Goal: Task Accomplishment & Management: Use online tool/utility

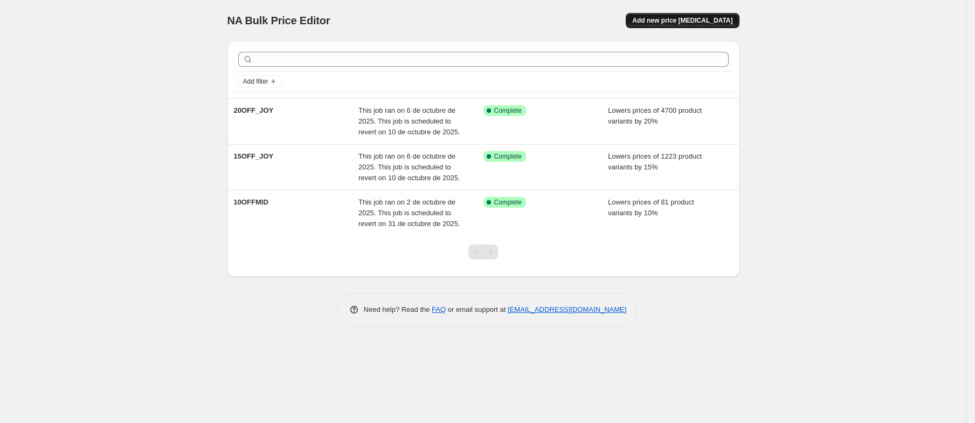
click at [662, 21] on span "Add new price [MEDICAL_DATA]" at bounding box center [682, 20] width 100 height 9
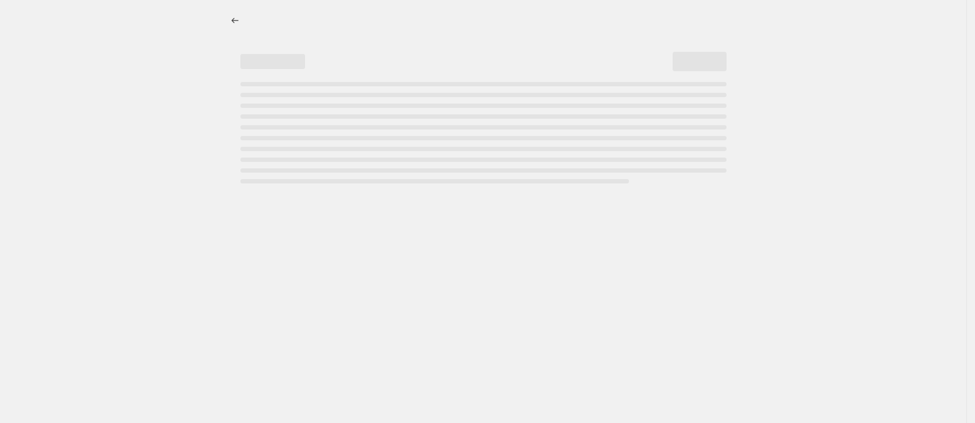
select select "percentage"
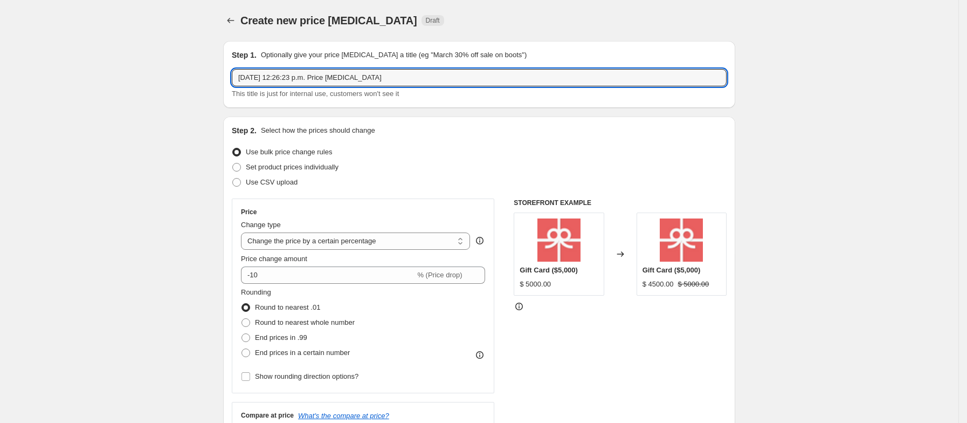
drag, startPoint x: 400, startPoint y: 81, endPoint x: 152, endPoint y: 82, distance: 248.0
type input "8"
click at [322, 75] on input "text" at bounding box center [479, 77] width 495 height 17
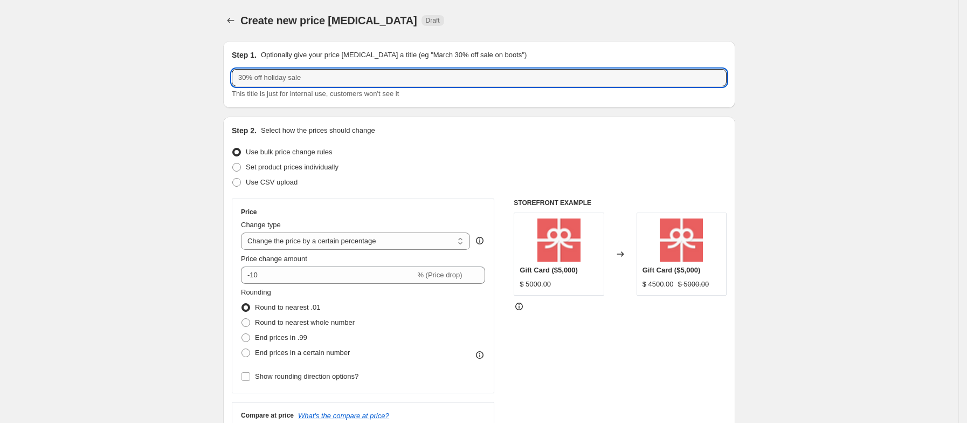
drag, startPoint x: 287, startPoint y: 78, endPoint x: 210, endPoint y: 77, distance: 76.6
drag, startPoint x: 280, startPoint y: 82, endPoint x: 294, endPoint y: 77, distance: 15.5
click at [294, 77] on input "text" at bounding box center [479, 77] width 495 height 17
click at [296, 77] on input "text" at bounding box center [479, 77] width 495 height 17
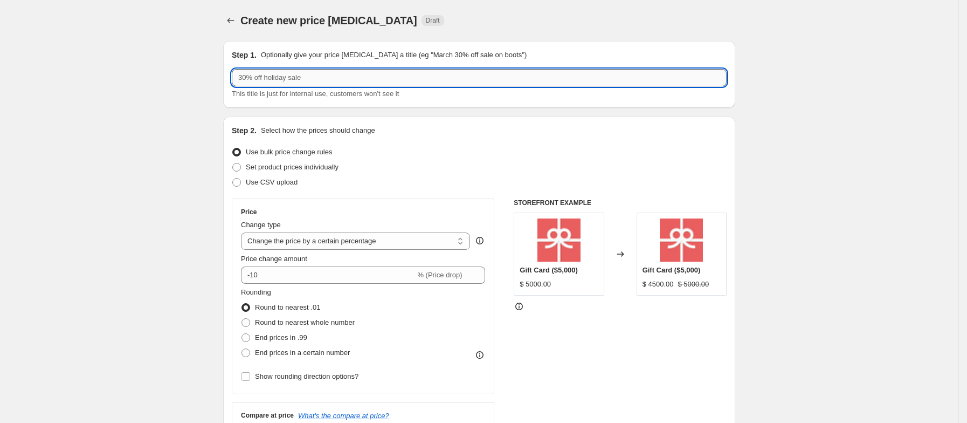
click at [294, 76] on input "text" at bounding box center [479, 77] width 495 height 17
click at [274, 71] on input "text" at bounding box center [479, 77] width 495 height 17
click at [279, 71] on input "text" at bounding box center [479, 77] width 495 height 17
click at [353, 84] on input "text" at bounding box center [479, 77] width 495 height 17
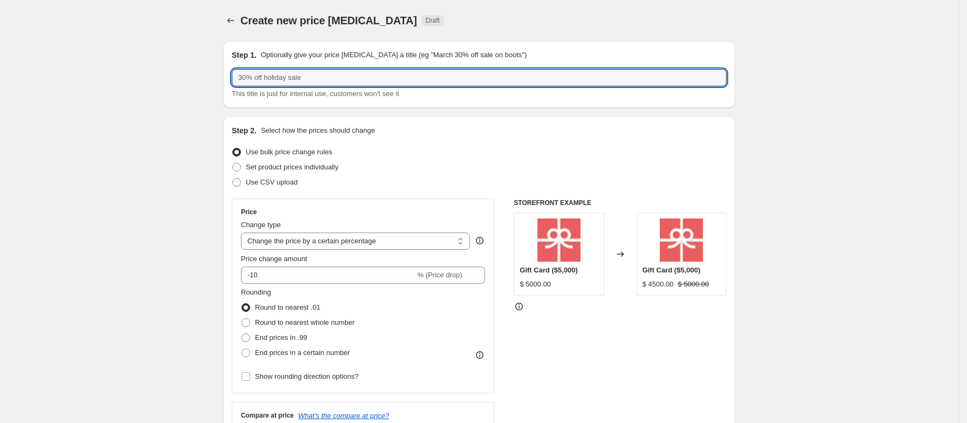
click at [274, 74] on input "text" at bounding box center [479, 77] width 495 height 17
type input "25OFF_BU3"
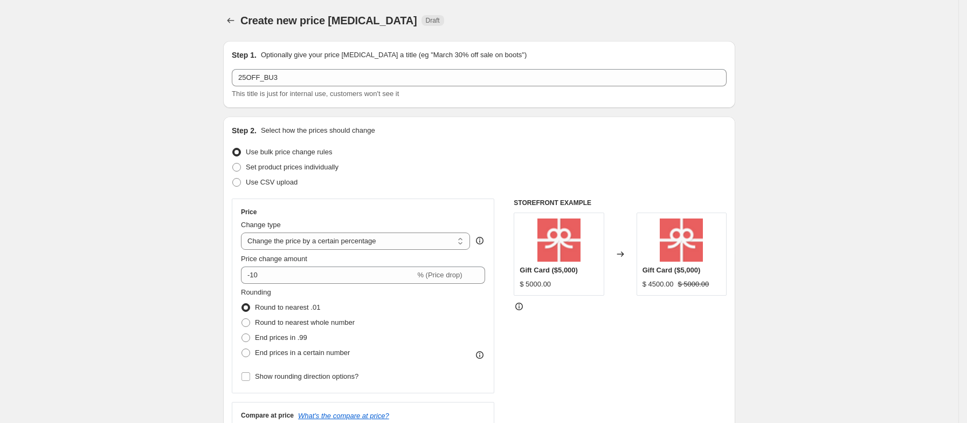
scroll to position [81, 0]
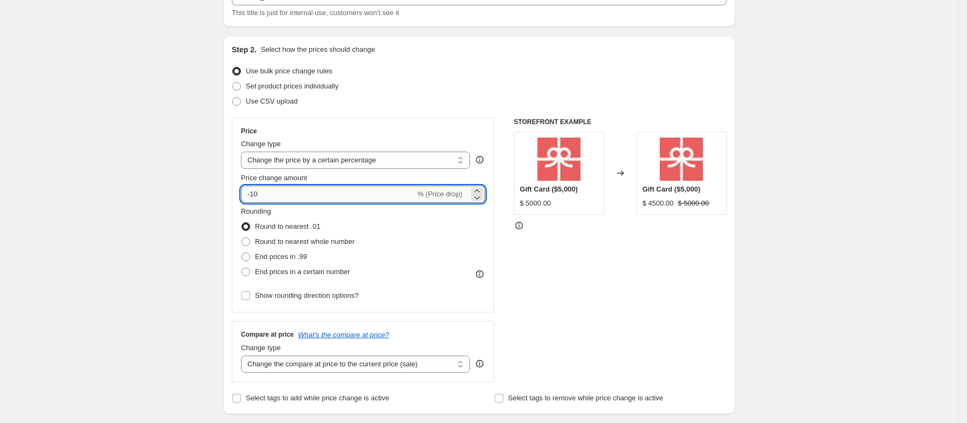
click at [272, 195] on input "-10" at bounding box center [328, 193] width 174 height 17
type input "-1"
type input "-25"
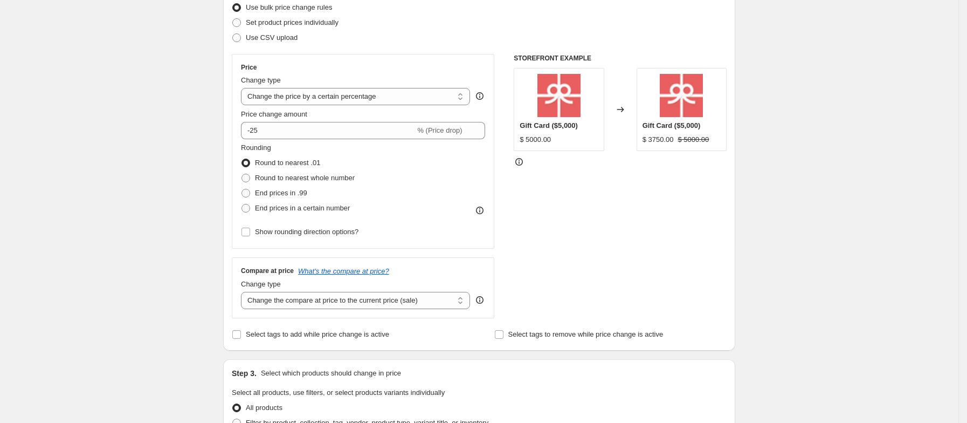
scroll to position [162, 0]
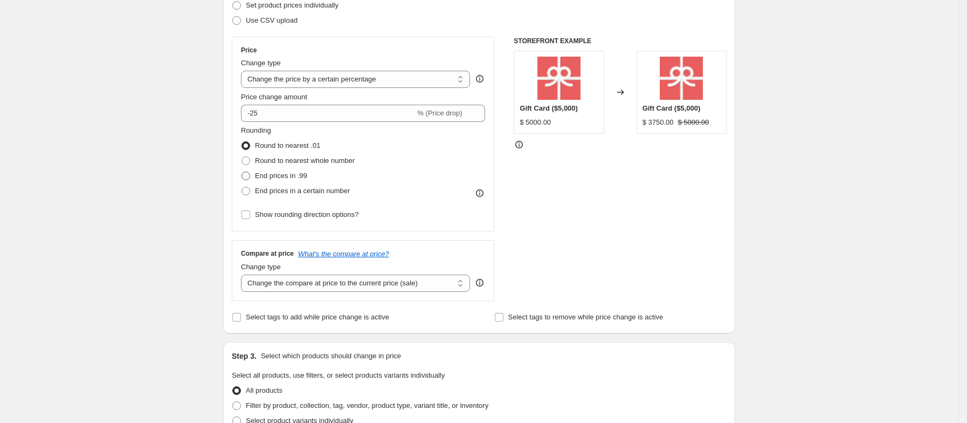
click at [248, 178] on span at bounding box center [246, 175] width 9 height 9
click at [242, 172] on input "End prices in .99" at bounding box center [242, 171] width 1 height 1
radio input "true"
click at [194, 194] on div "Create new price [MEDICAL_DATA]. This page is ready Create new price [MEDICAL_D…" at bounding box center [479, 378] width 958 height 1081
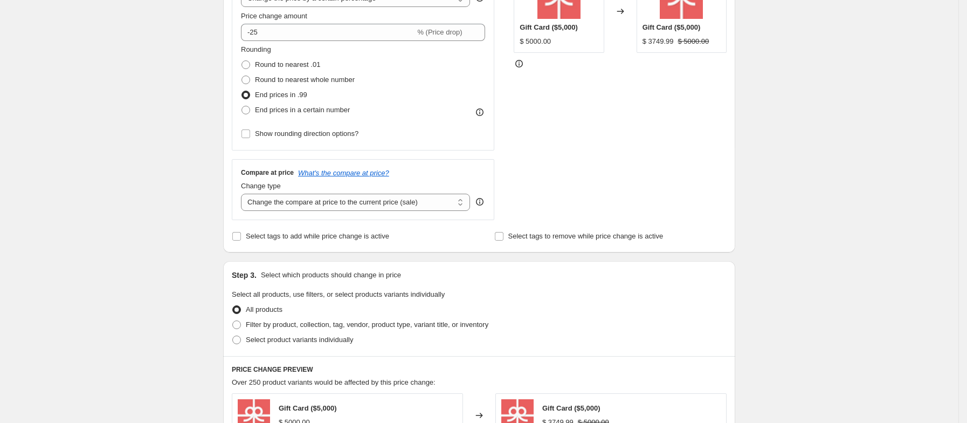
scroll to position [323, 0]
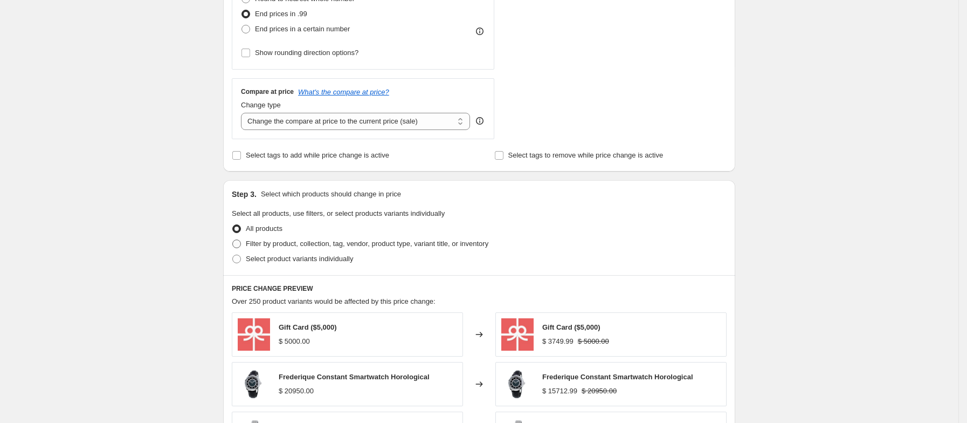
click at [241, 245] on span at bounding box center [236, 243] width 9 height 9
click at [233, 240] on input "Filter by product, collection, tag, vendor, product type, variant title, or inv…" at bounding box center [232, 239] width 1 height 1
radio input "true"
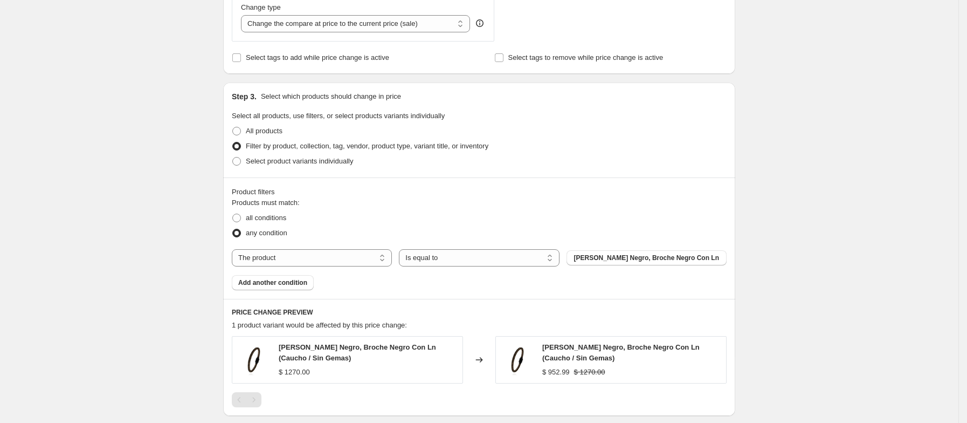
scroll to position [485, 0]
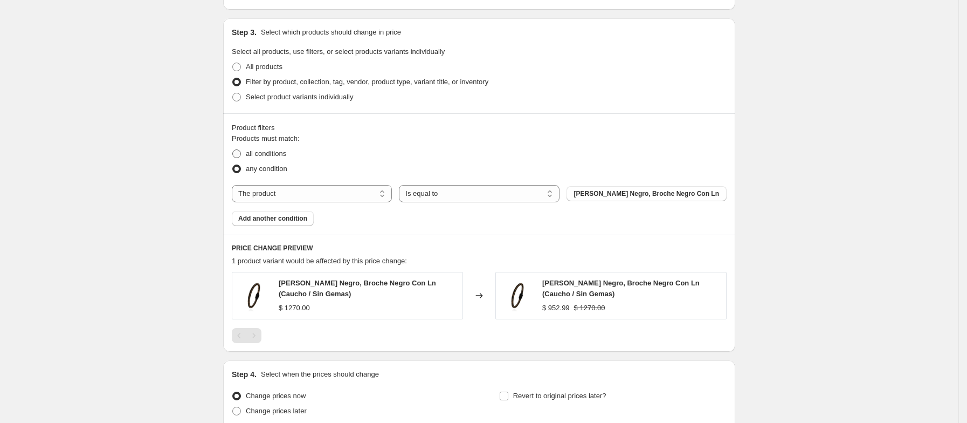
click at [238, 157] on span at bounding box center [236, 153] width 9 height 9
click at [233, 150] on input "all conditions" at bounding box center [232, 149] width 1 height 1
radio input "true"
click at [364, 192] on select "The product The product's collection The product's tag The product's vendor The…" at bounding box center [312, 193] width 160 height 17
select select "collection"
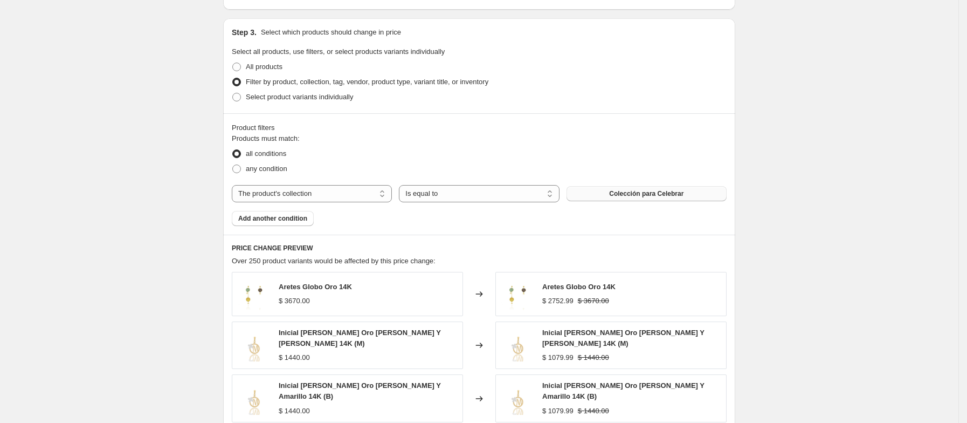
click at [668, 192] on span "Colección para Celebrar" at bounding box center [646, 193] width 74 height 9
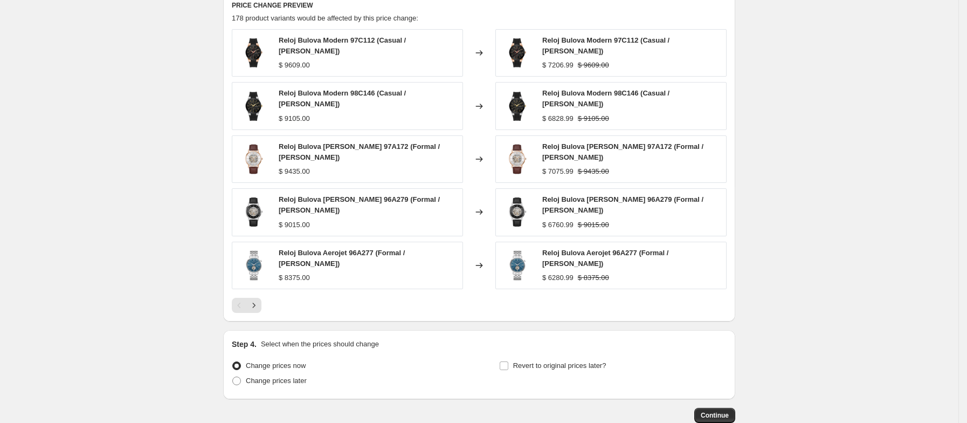
scroll to position [780, 0]
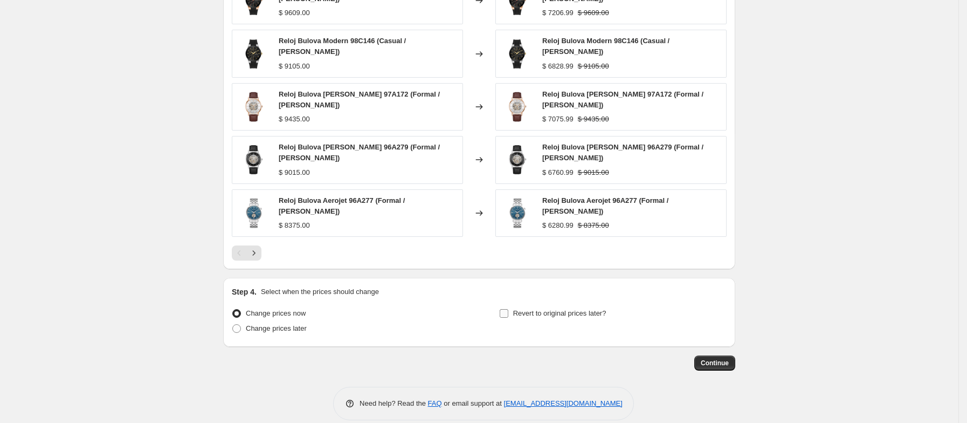
click at [563, 309] on span "Revert to original prices later?" at bounding box center [559, 313] width 93 height 8
click at [508, 309] on input "Revert to original prices later?" at bounding box center [504, 313] width 9 height 9
checkbox input "true"
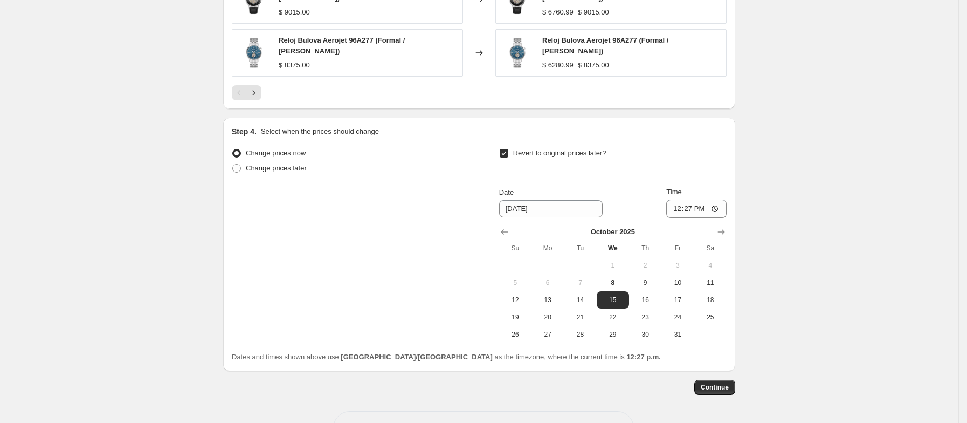
scroll to position [942, 0]
click at [555, 198] on input "[DATE]" at bounding box center [551, 206] width 104 height 17
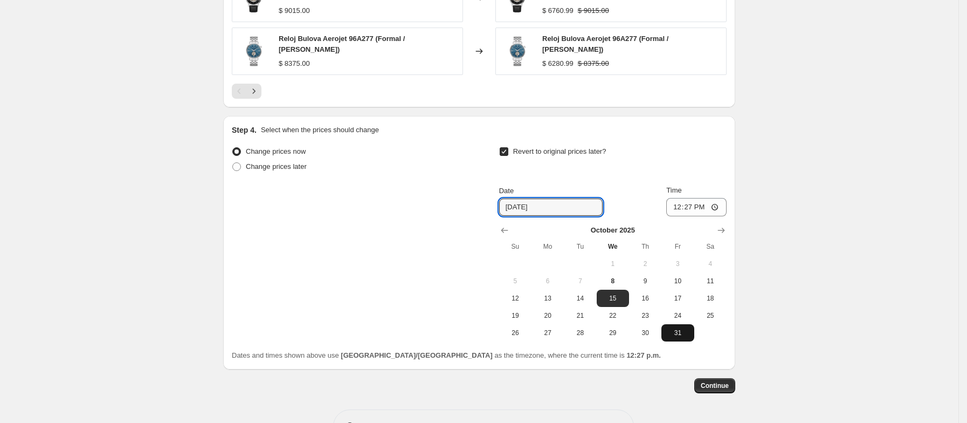
click at [678, 326] on button "31" at bounding box center [677, 332] width 32 height 17
type input "[DATE]"
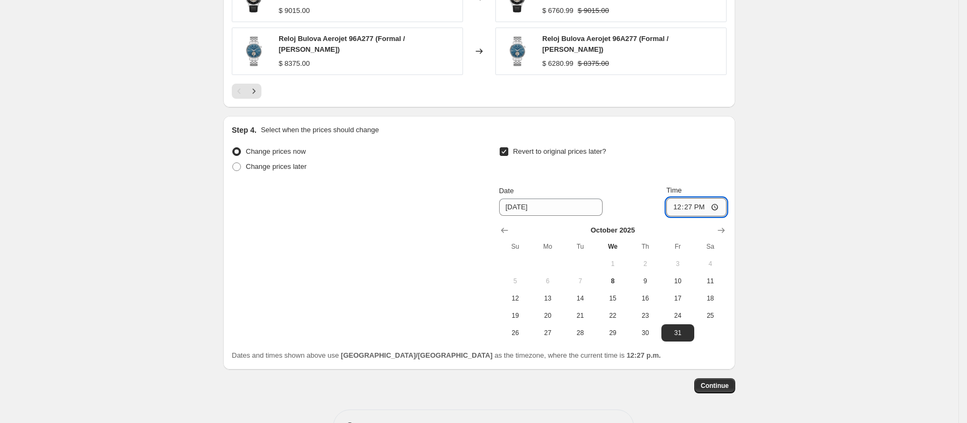
click at [687, 198] on input "12:27" at bounding box center [696, 207] width 60 height 18
click at [678, 198] on input "12:59" at bounding box center [696, 207] width 60 height 18
type input "23:59"
click at [728, 378] on button "Continue" at bounding box center [714, 385] width 41 height 15
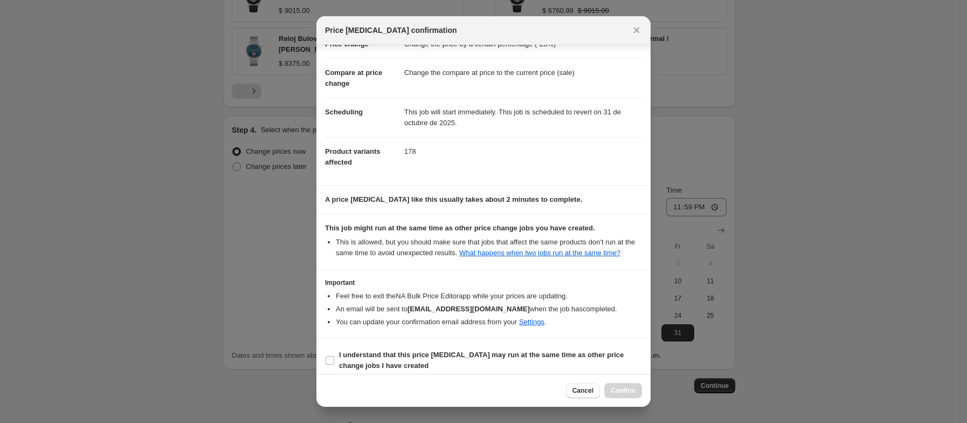
scroll to position [44, 0]
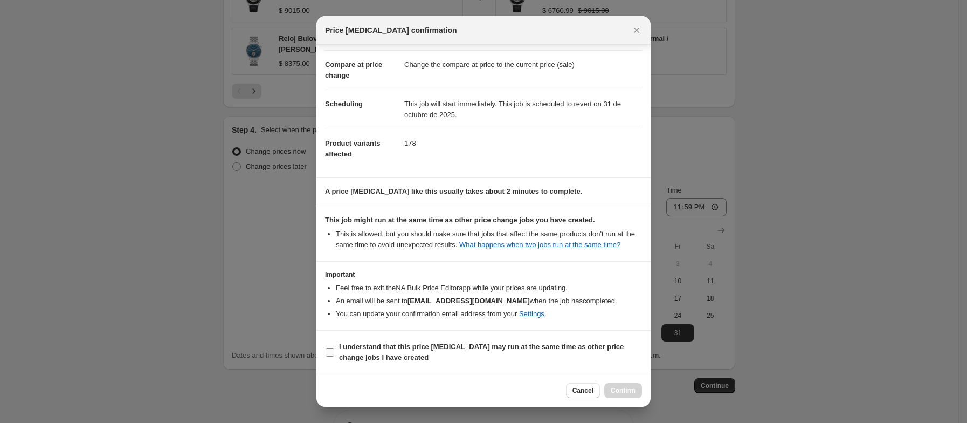
click at [330, 349] on input "I understand that this price [MEDICAL_DATA] may run at the same time as other p…" at bounding box center [330, 352] width 9 height 9
checkbox input "true"
click at [611, 390] on span "Confirm" at bounding box center [623, 390] width 25 height 9
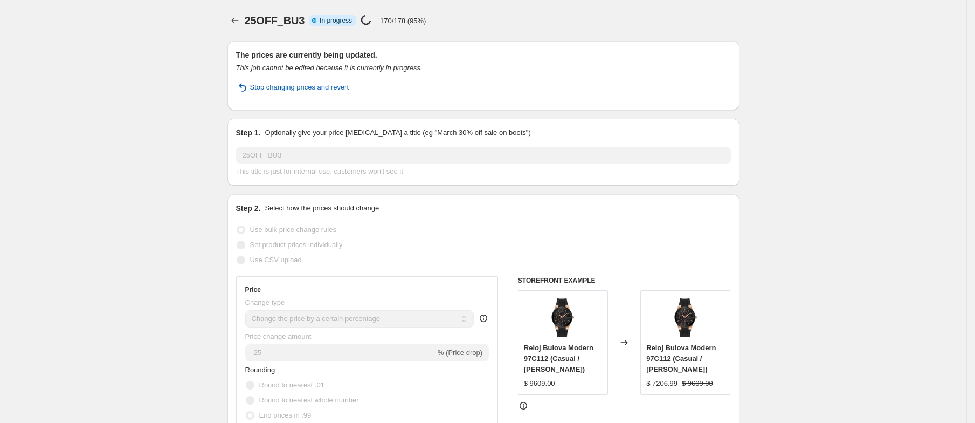
select select "percentage"
select select "collection"
